Goal: Book appointment/travel/reservation

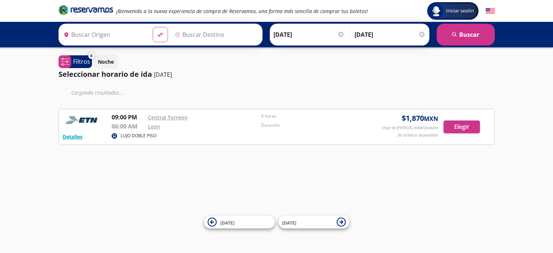
type input "[GEOGRAPHIC_DATA], [GEOGRAPHIC_DATA]"
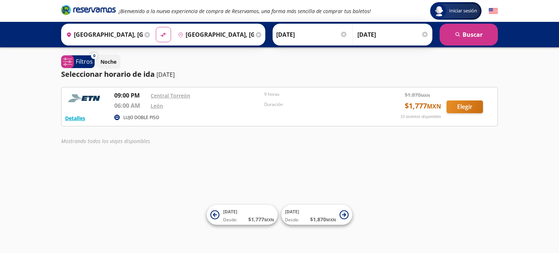
click at [473, 115] on div "Detalles LUJO DOBLE PISO 09:00 PM Central Torreón 06:00 AM León 9 horas Duració…" at bounding box center [279, 106] width 428 height 31
click at [468, 105] on button "Elegir" at bounding box center [464, 106] width 36 height 13
